Goal: Find specific page/section: Find specific page/section

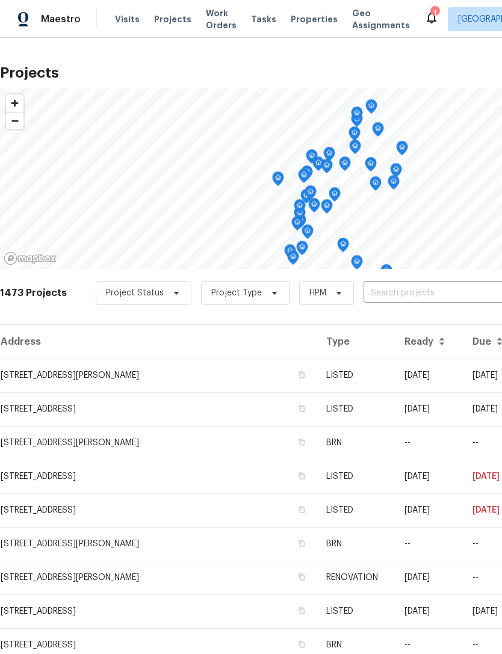
click at [300, 23] on span "Properties" at bounding box center [314, 19] width 47 height 12
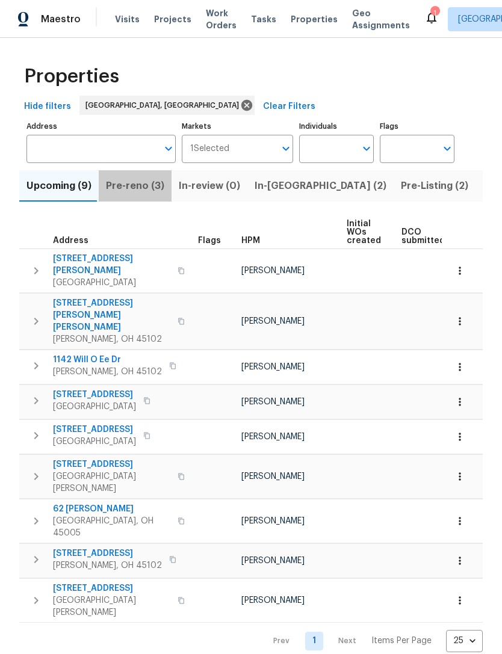
click at [148, 185] on span "Pre-reno (3)" at bounding box center [135, 186] width 58 height 17
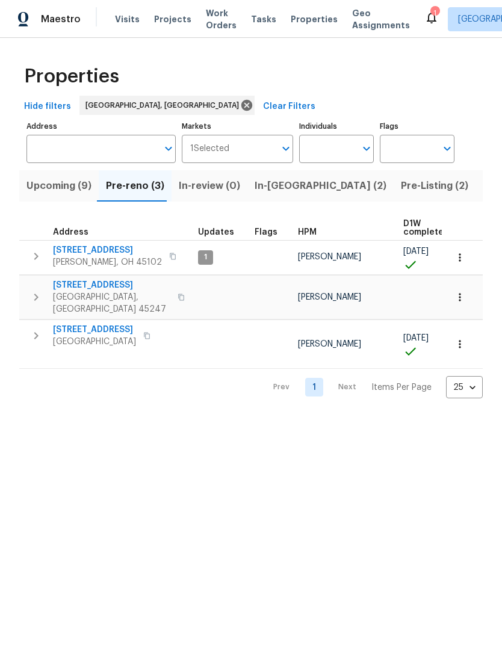
click at [113, 282] on span "[STREET_ADDRESS]" at bounding box center [111, 285] width 117 height 12
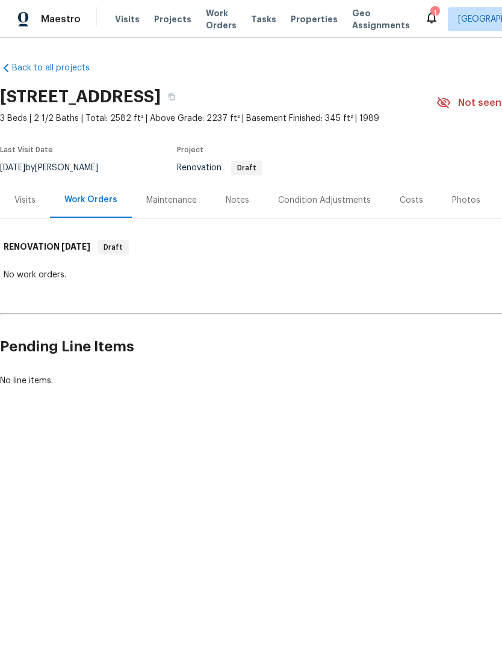
click at [23, 194] on div "Visits" at bounding box center [24, 200] width 21 height 12
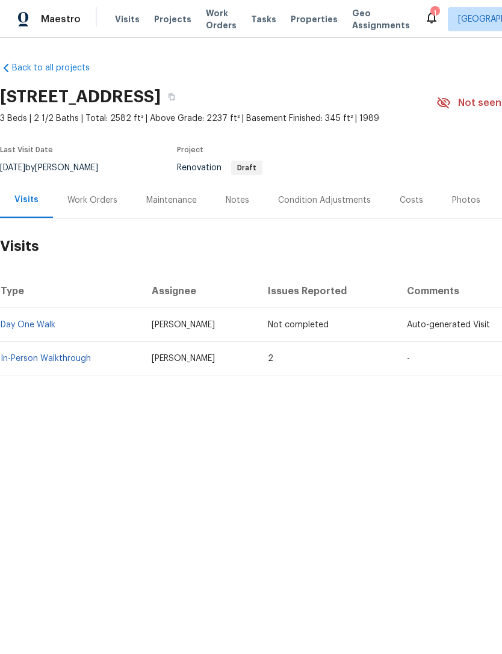
click at [37, 355] on link "In-Person Walkthrough" at bounding box center [46, 359] width 90 height 8
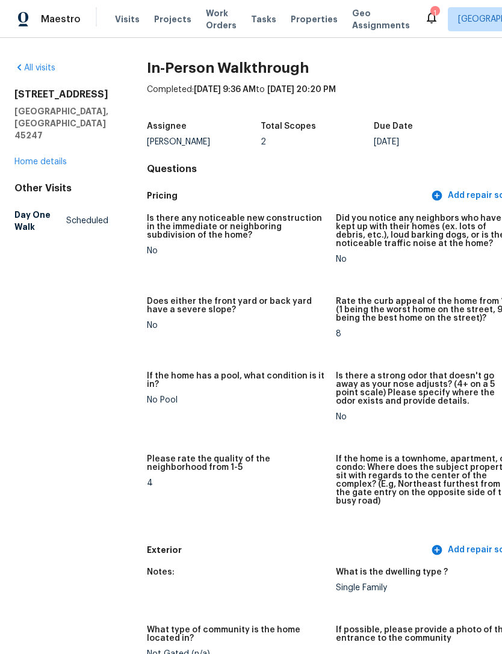
click at [37, 166] on link "Home details" at bounding box center [40, 162] width 52 height 8
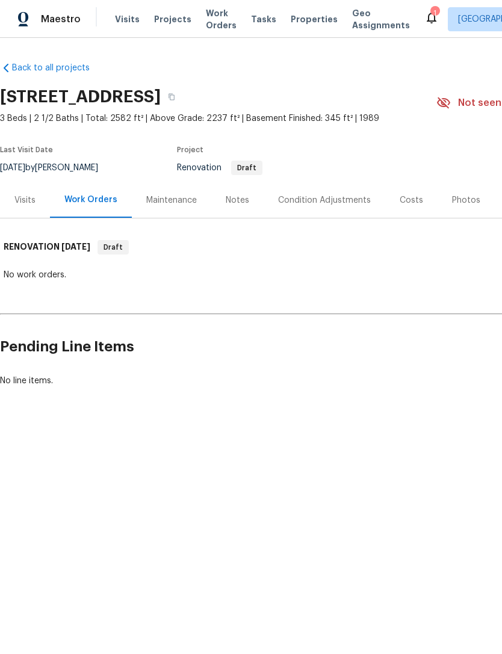
click at [235, 196] on div "Notes" at bounding box center [237, 200] width 23 height 12
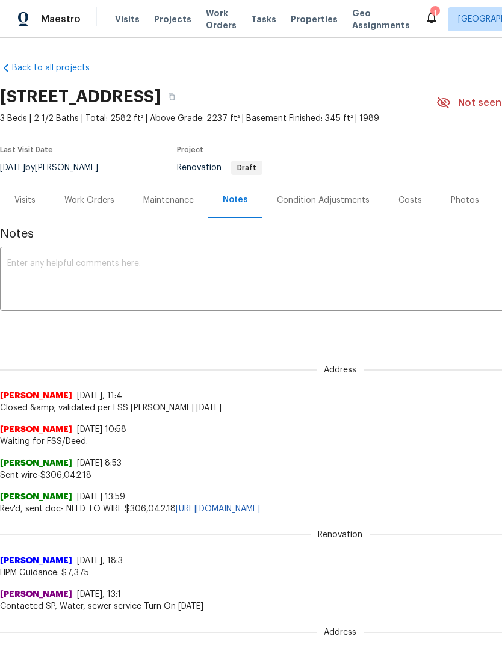
click at [414, 194] on div "Costs" at bounding box center [410, 200] width 23 height 12
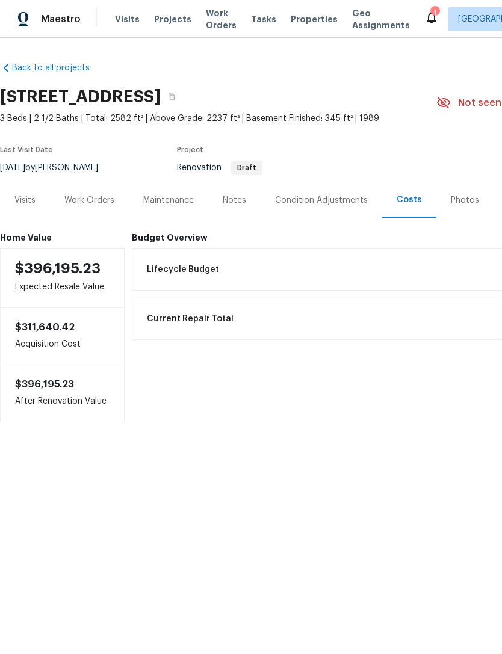
click at [167, 22] on span "Projects" at bounding box center [172, 19] width 37 height 12
